Goal: Task Accomplishment & Management: Manage account settings

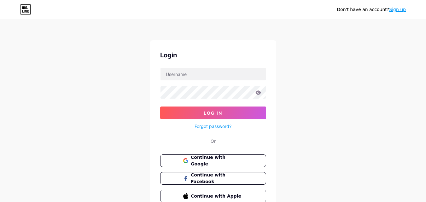
click at [221, 158] on span "Continue with Google" at bounding box center [217, 160] width 52 height 13
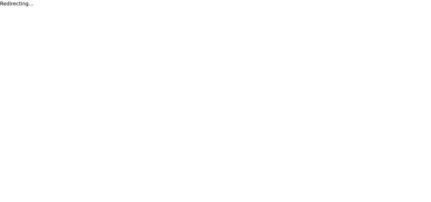
drag, startPoint x: 0, startPoint y: 5, endPoint x: 33, endPoint y: 10, distance: 33.2
click at [33, 8] on html "Redirecting..." at bounding box center [215, 4] width 431 height 8
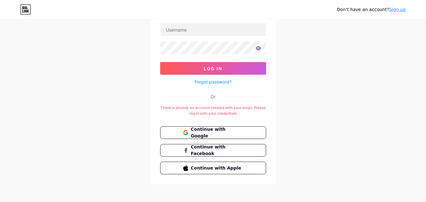
scroll to position [47, 0]
